Goal: Task Accomplishment & Management: Use online tool/utility

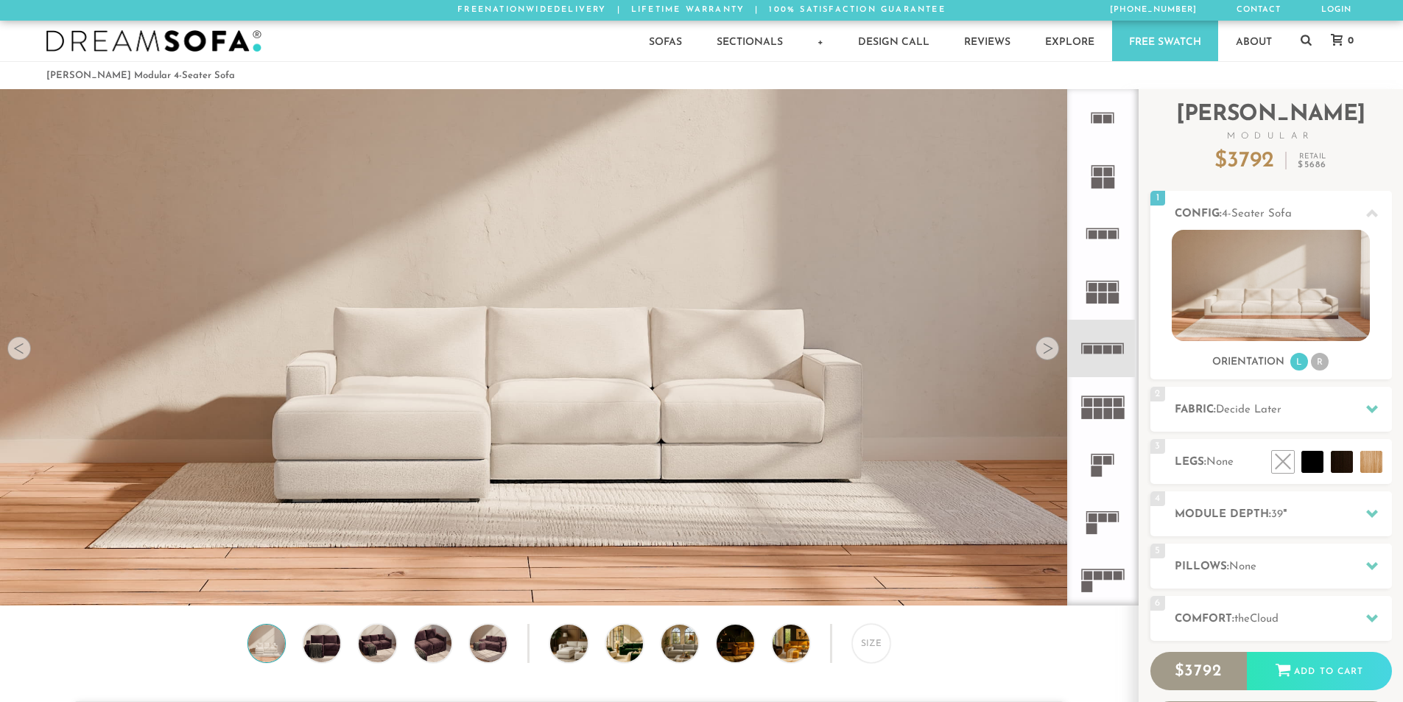
click at [1042, 347] on div at bounding box center [1048, 349] width 24 height 24
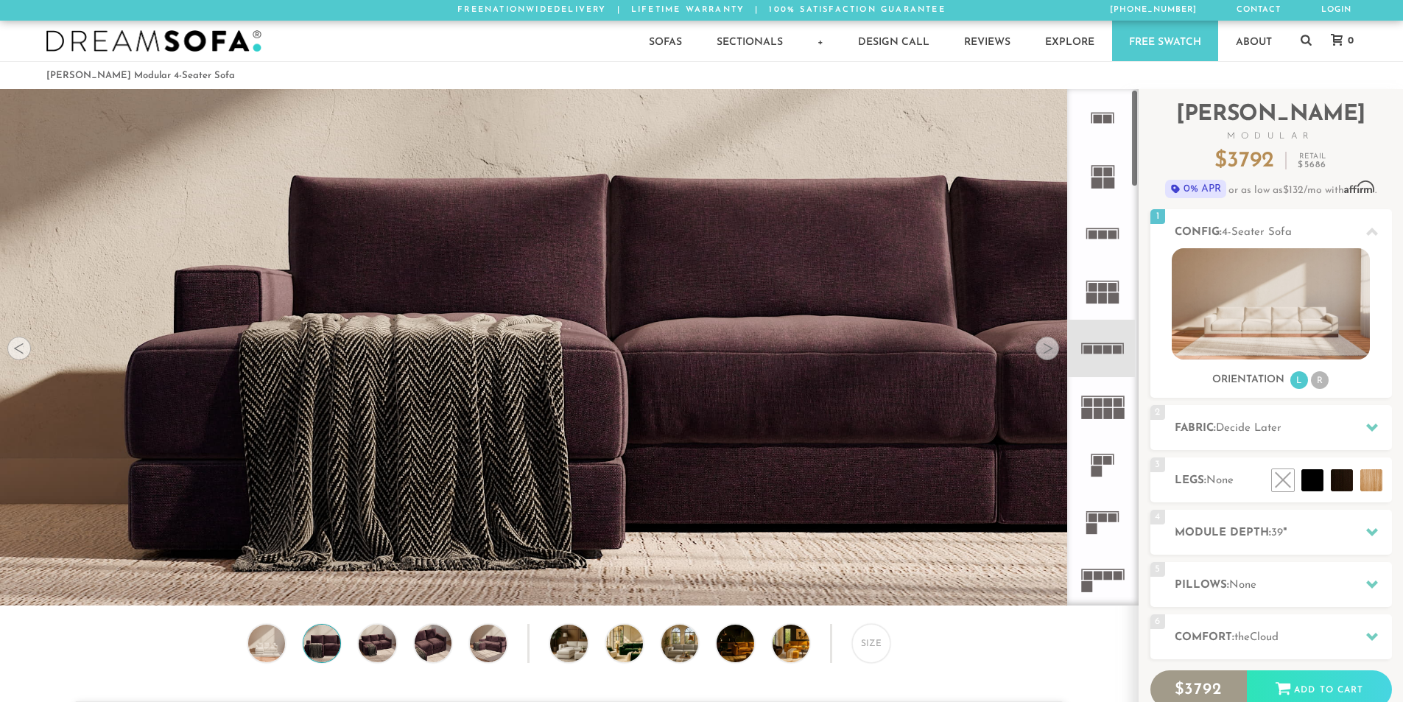
click at [1083, 342] on icon at bounding box center [1102, 348] width 57 height 57
click at [1354, 475] on li at bounding box center [1338, 447] width 88 height 88
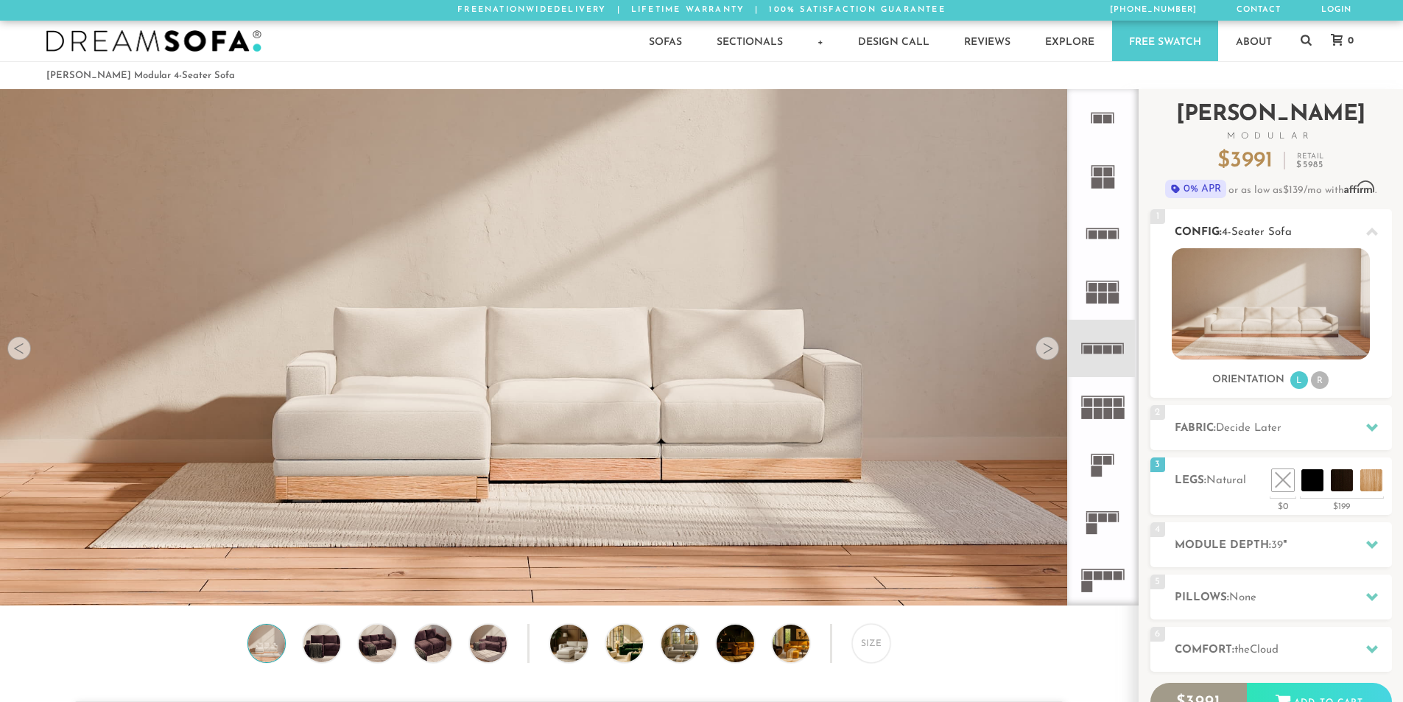
click at [1234, 320] on img at bounding box center [1271, 303] width 198 height 111
click at [1323, 379] on li "R" at bounding box center [1320, 380] width 18 height 18
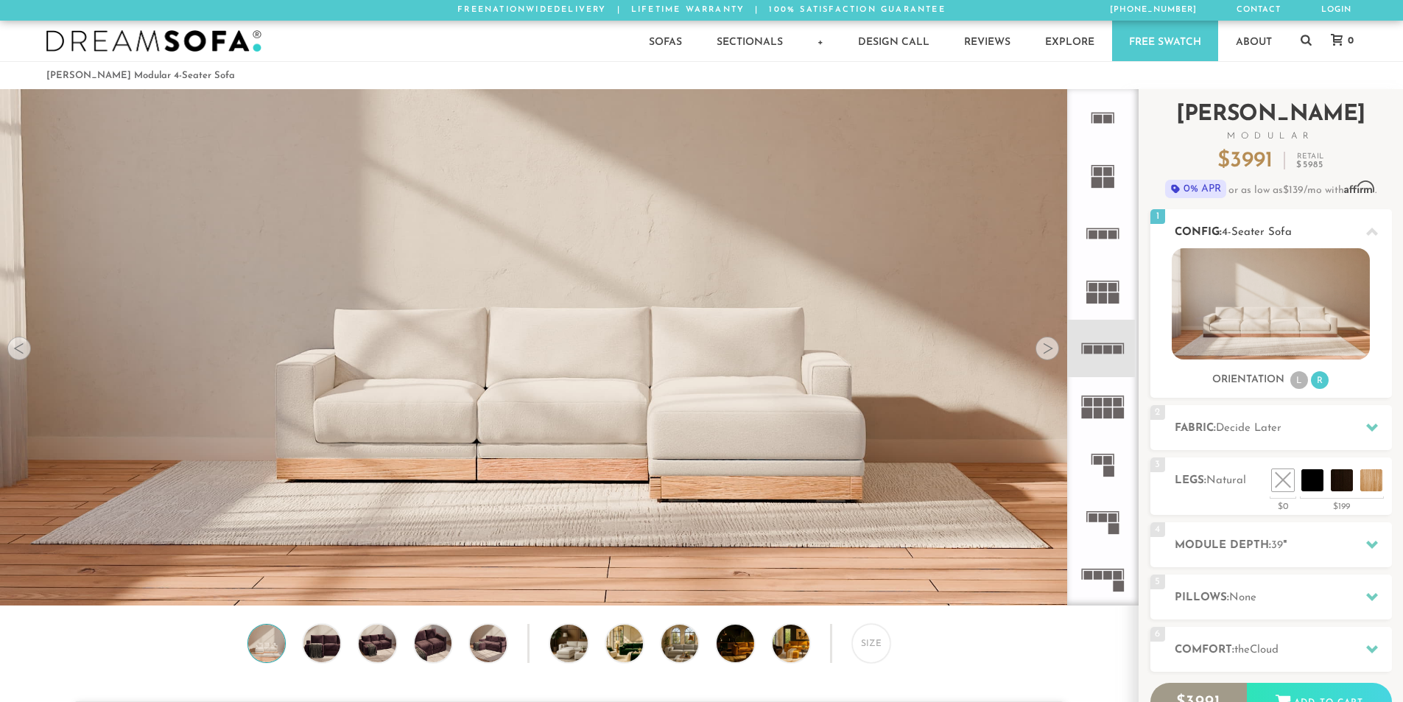
click at [1300, 376] on li "L" at bounding box center [1299, 380] width 18 height 18
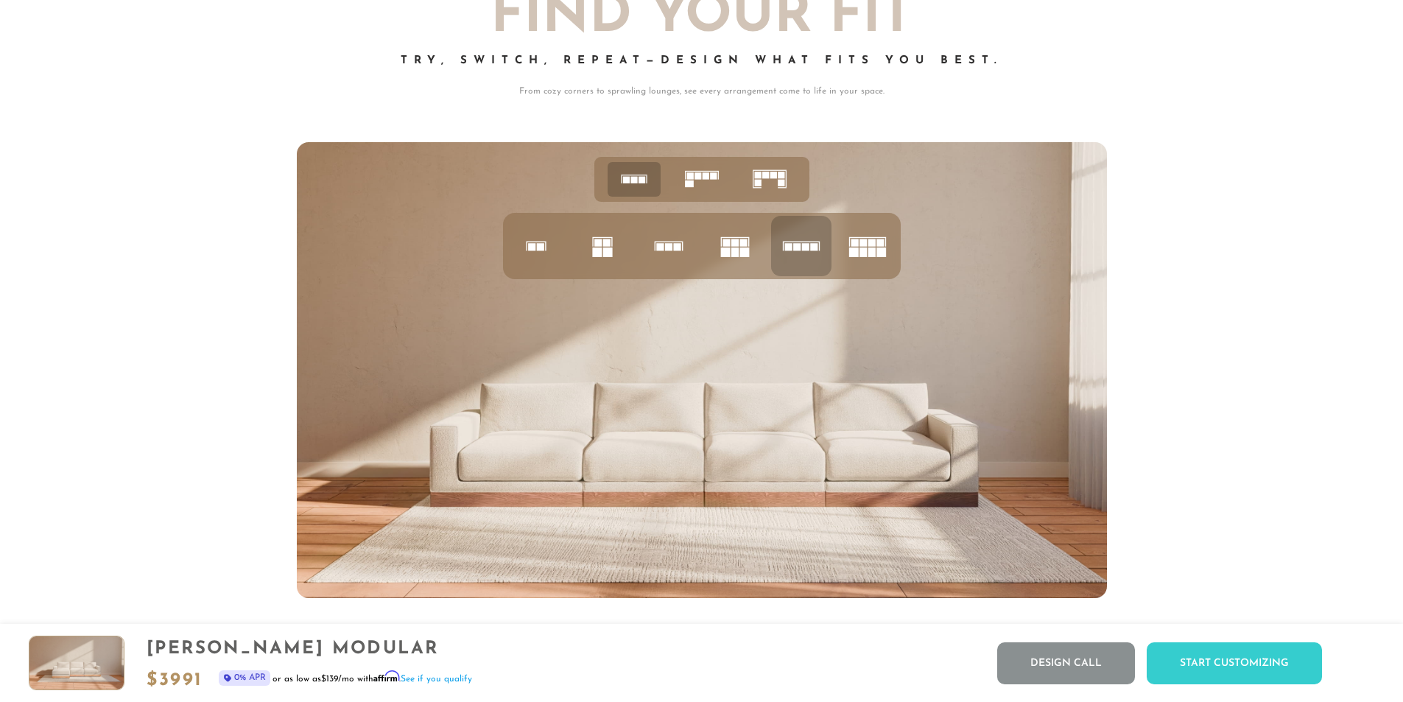
scroll to position [6213, 0]
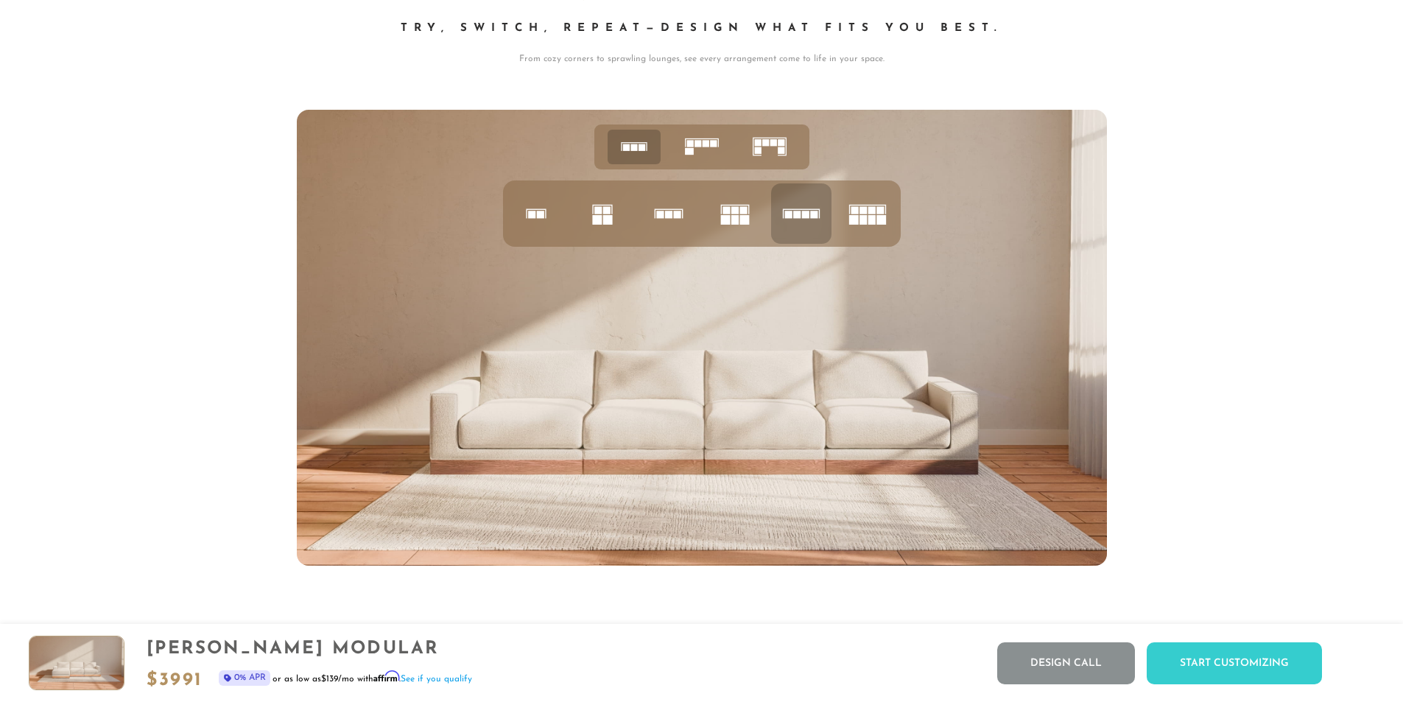
click at [847, 211] on icon at bounding box center [868, 214] width 50 height 50
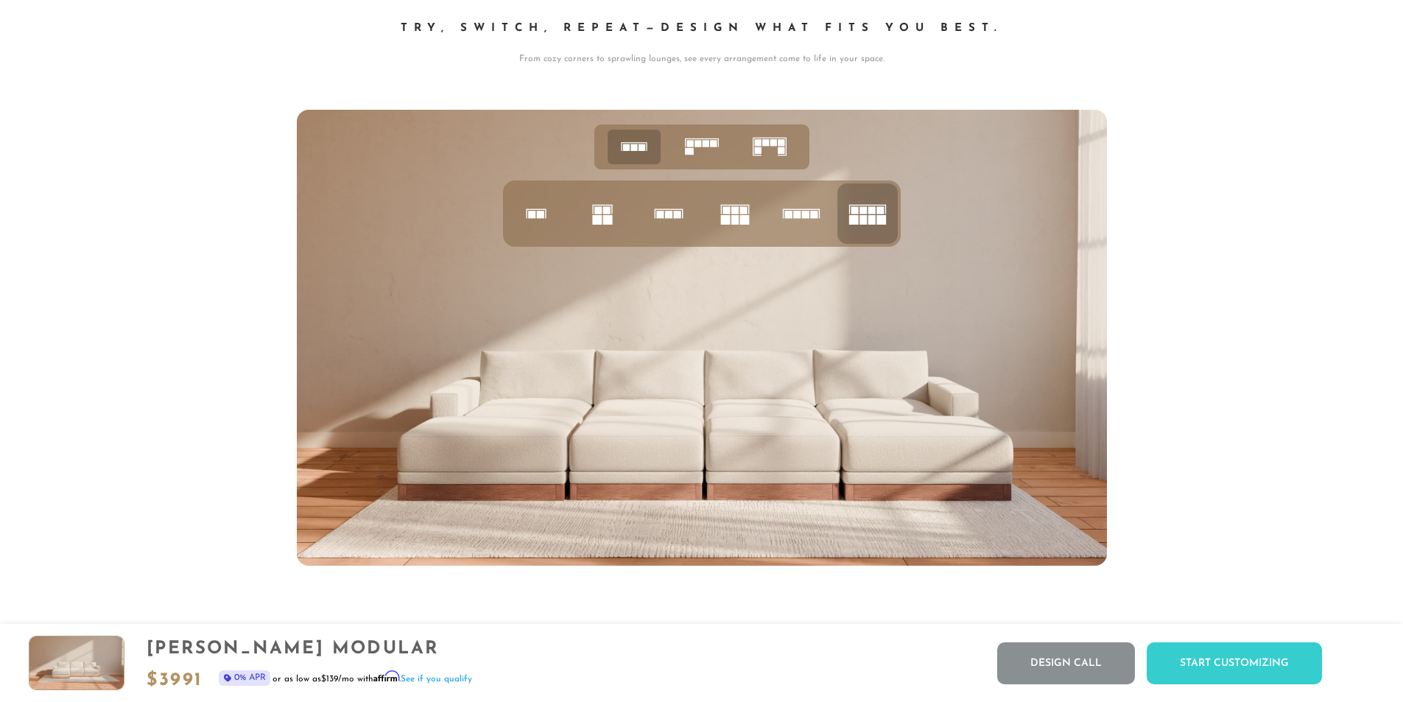
click at [714, 147] on rect at bounding box center [713, 144] width 7 height 7
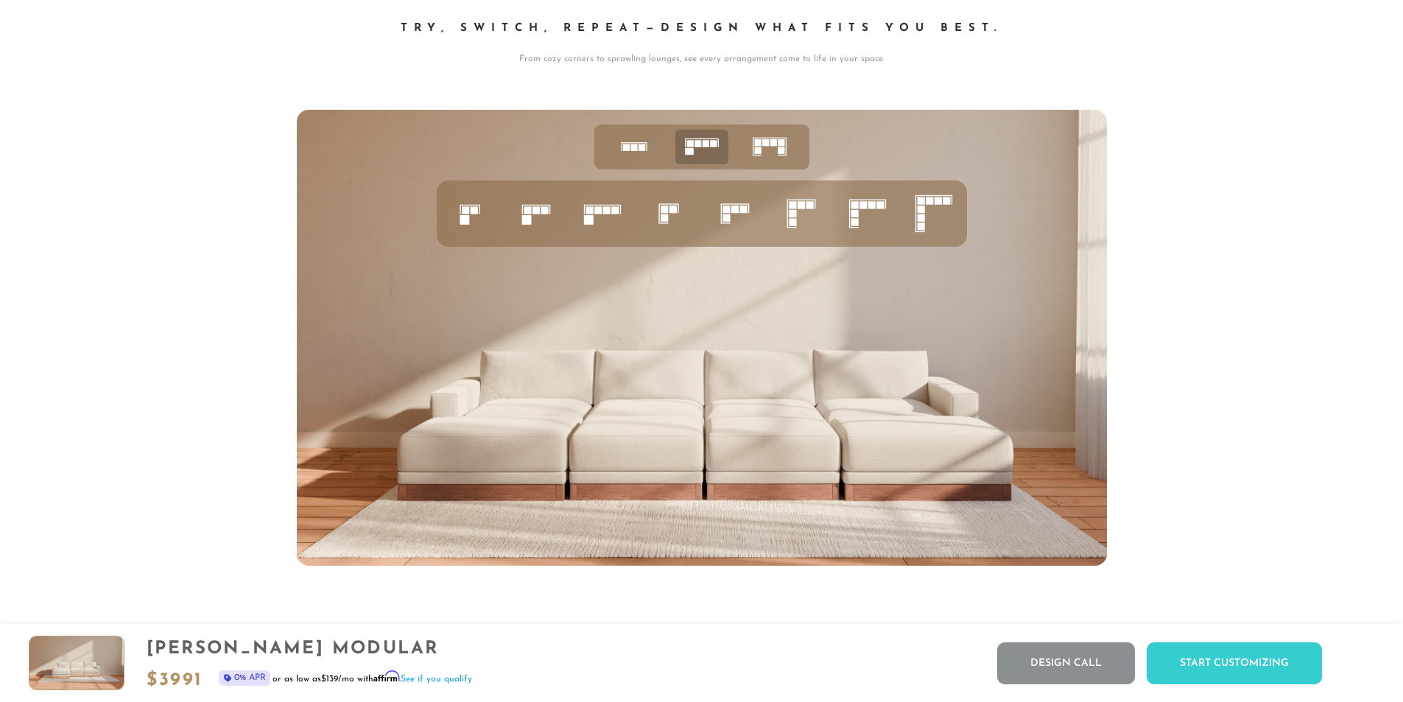
click at [924, 213] on rect at bounding box center [920, 208] width 7 height 7
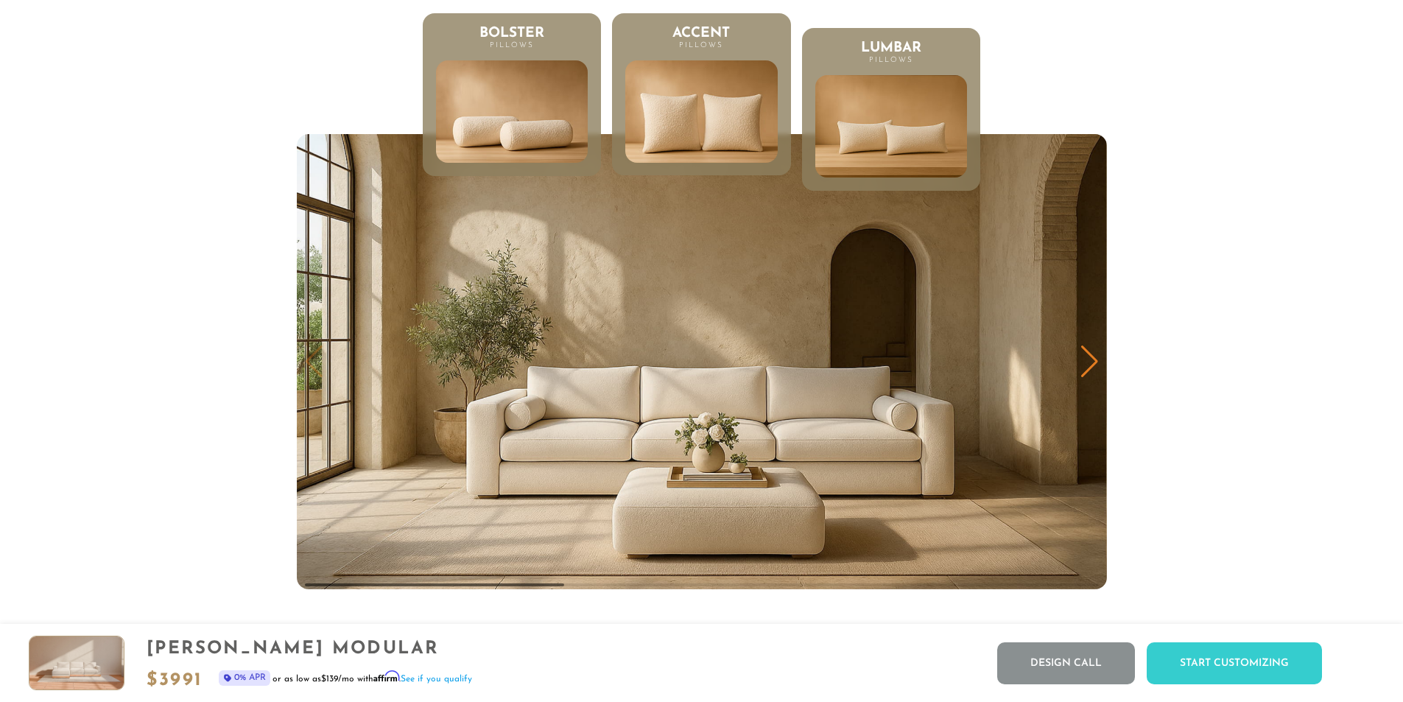
scroll to position [7677, 0]
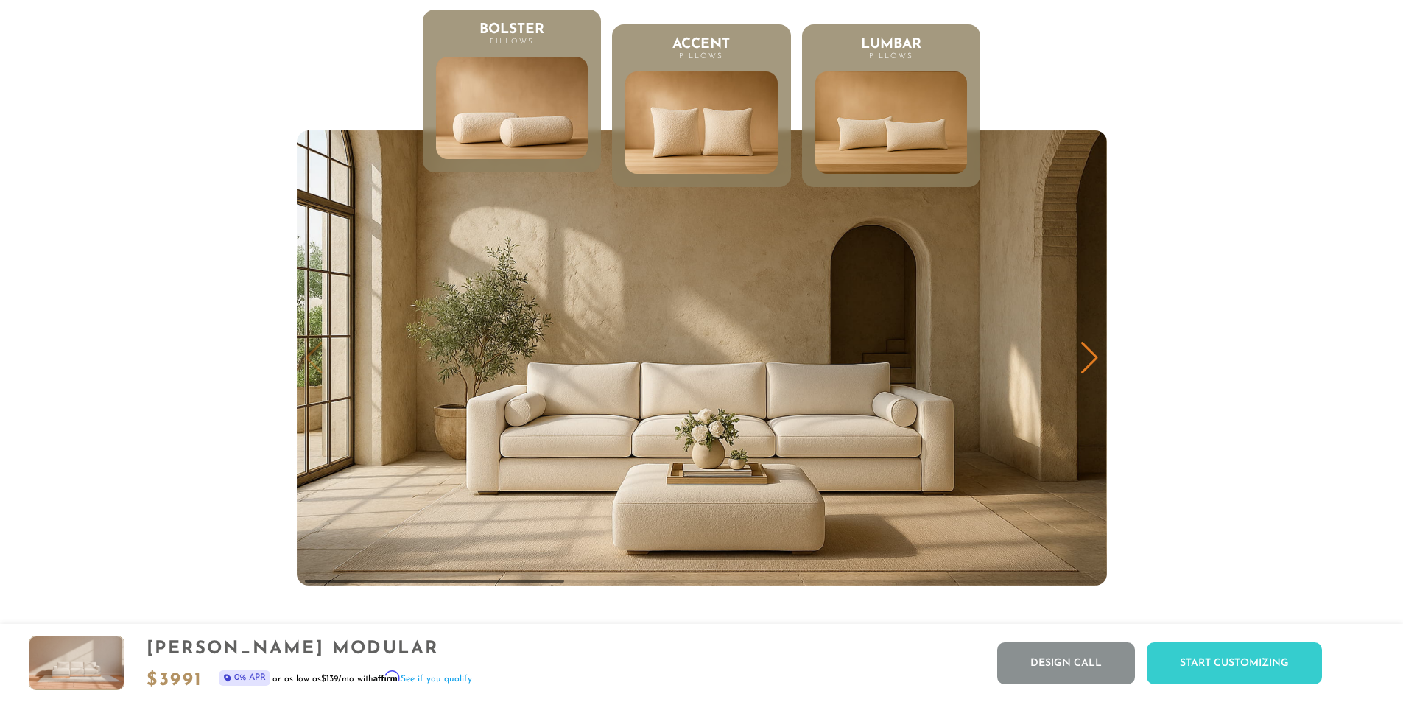
click at [600, 127] on li "Bolster Pillows" at bounding box center [512, 91] width 178 height 163
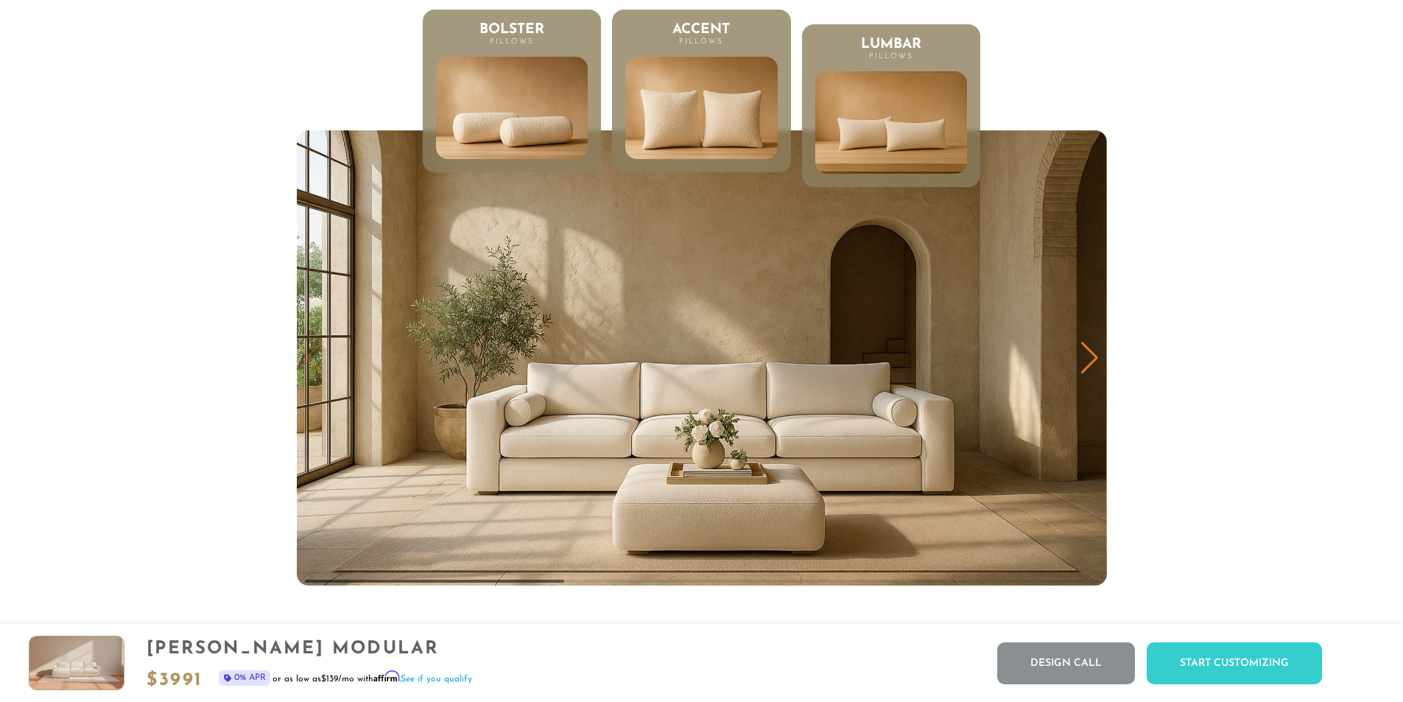
click at [654, 131] on img at bounding box center [702, 107] width 182 height 123
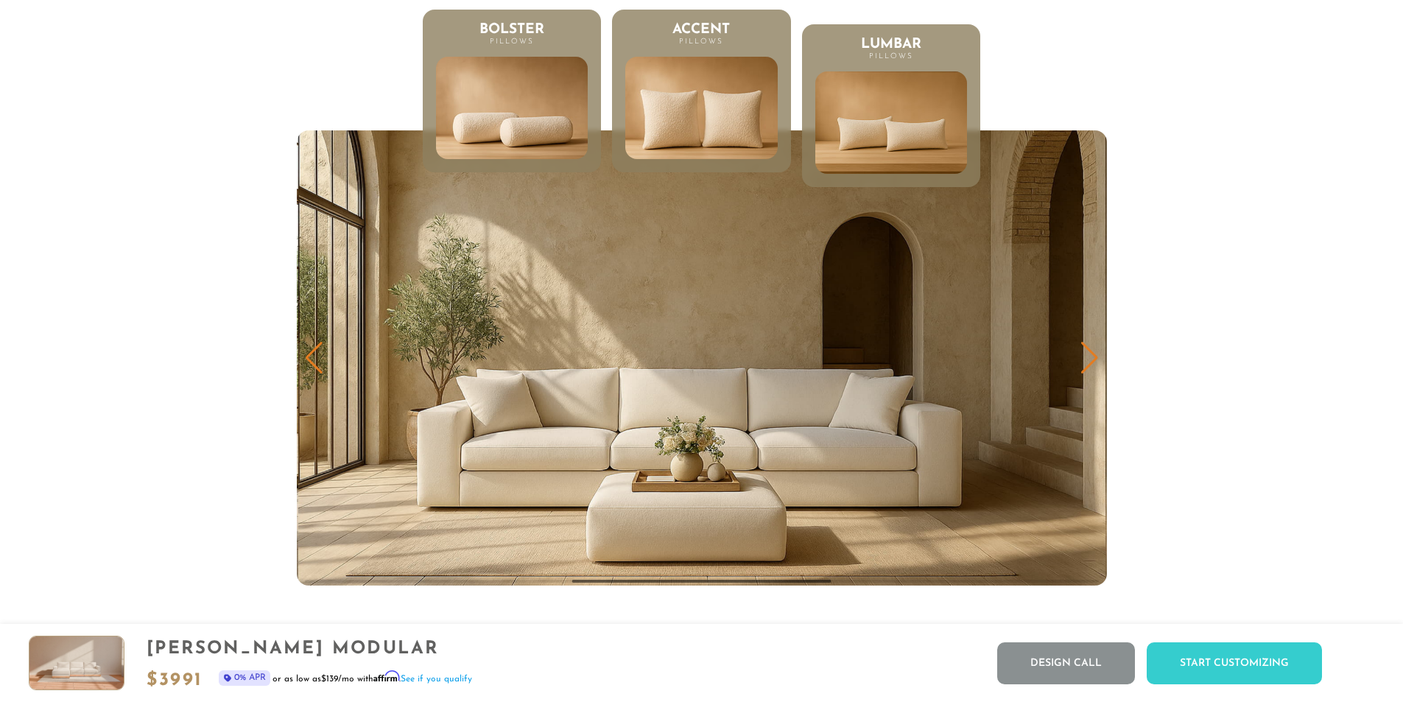
click at [540, 125] on img at bounding box center [512, 107] width 182 height 123
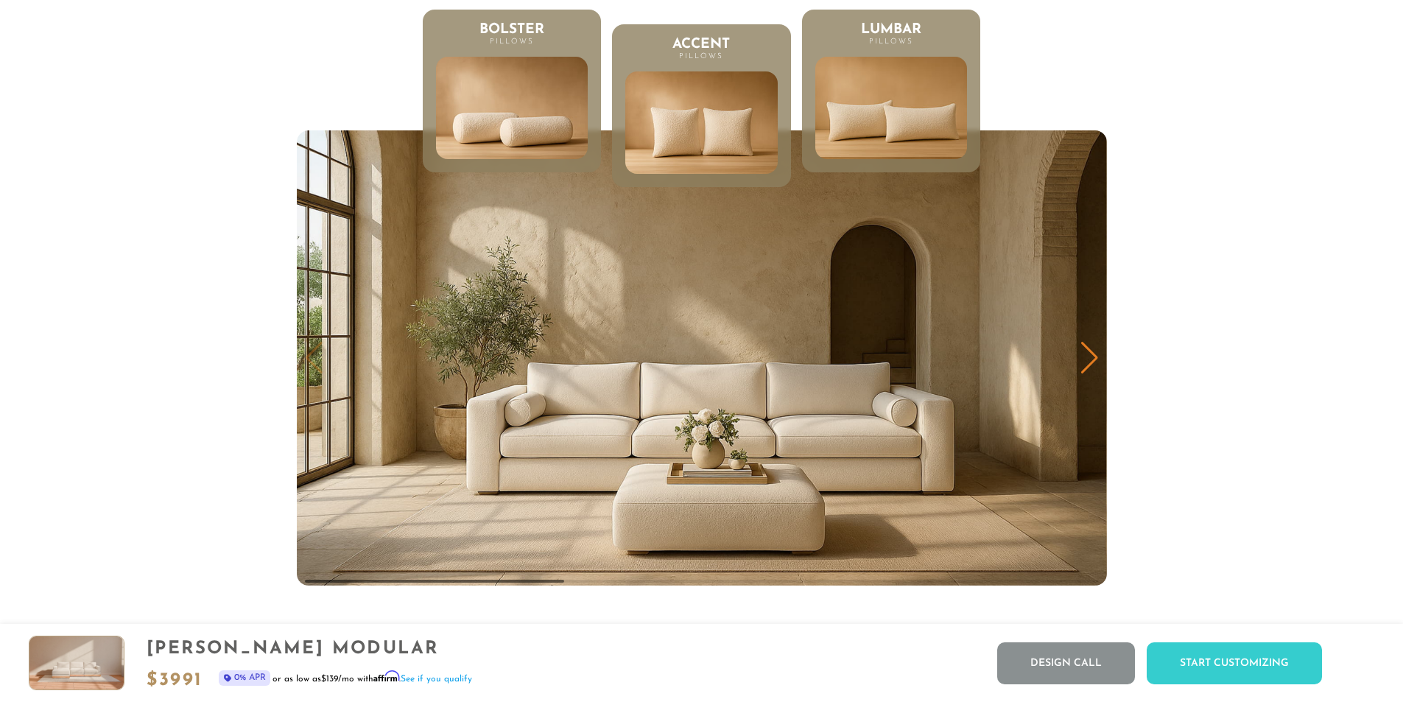
scroll to position [12, 12]
click at [880, 124] on img at bounding box center [892, 107] width 182 height 123
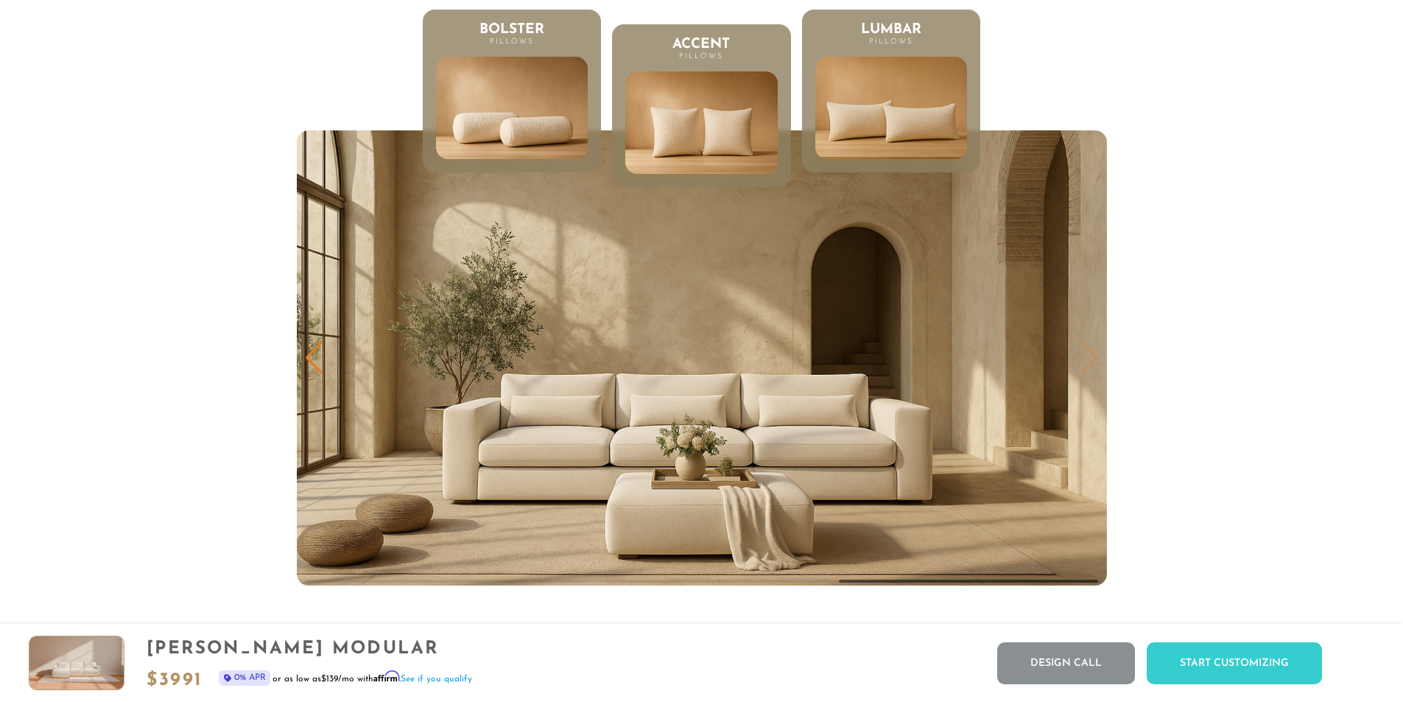
click at [555, 156] on img at bounding box center [512, 107] width 182 height 123
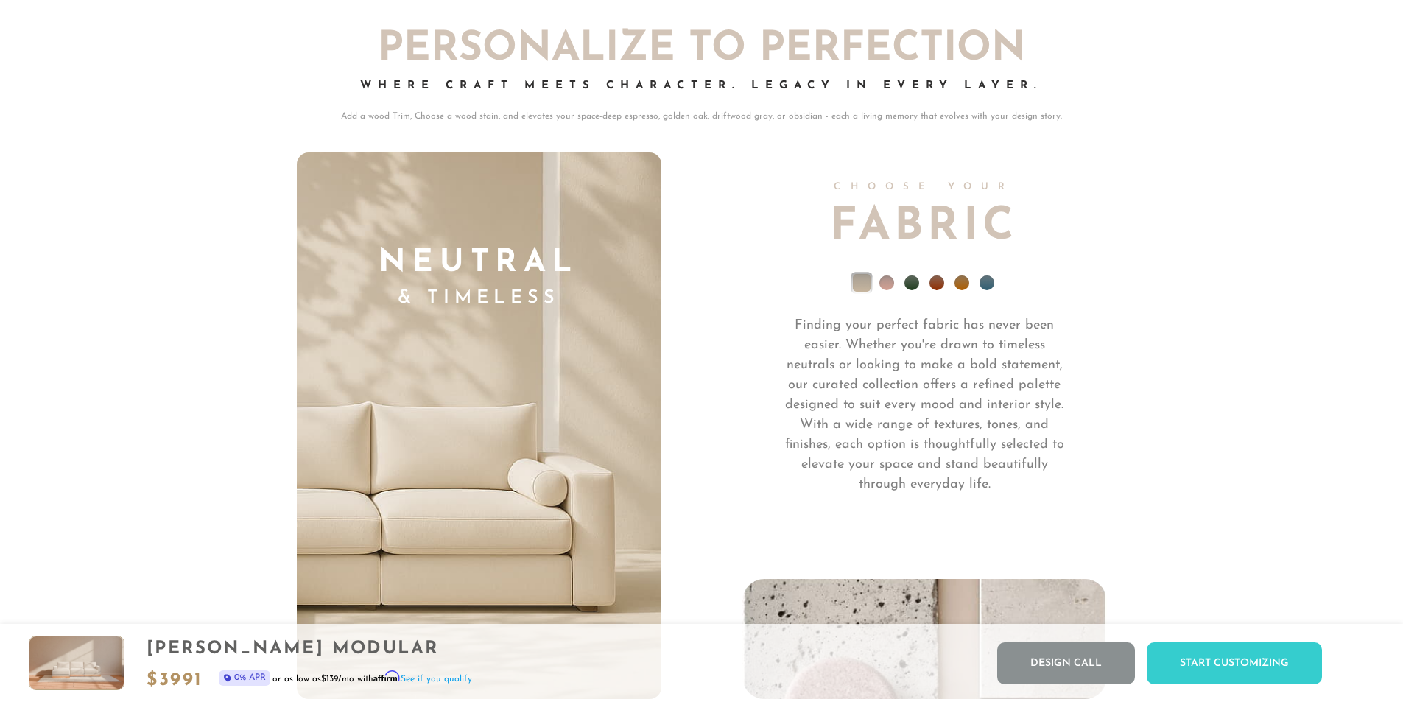
scroll to position [10651, 0]
